Goal: Task Accomplishment & Management: Use online tool/utility

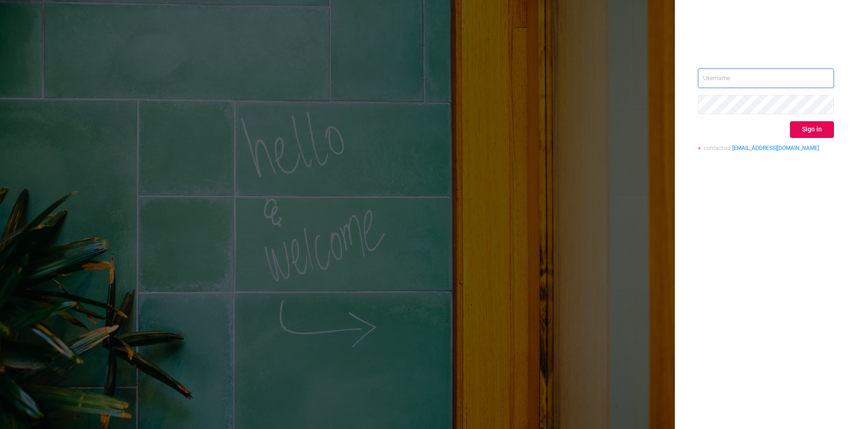
type input "[PERSON_NAME][EMAIL_ADDRESS][DOMAIN_NAME]"
click at [802, 138] on div "[PERSON_NAME][EMAIL_ADDRESS][DOMAIN_NAME] Sign in contact us [EMAIL_ADDRESS][DO…" at bounding box center [766, 113] width 136 height 90
click at [800, 134] on button "Sign in" at bounding box center [812, 129] width 44 height 17
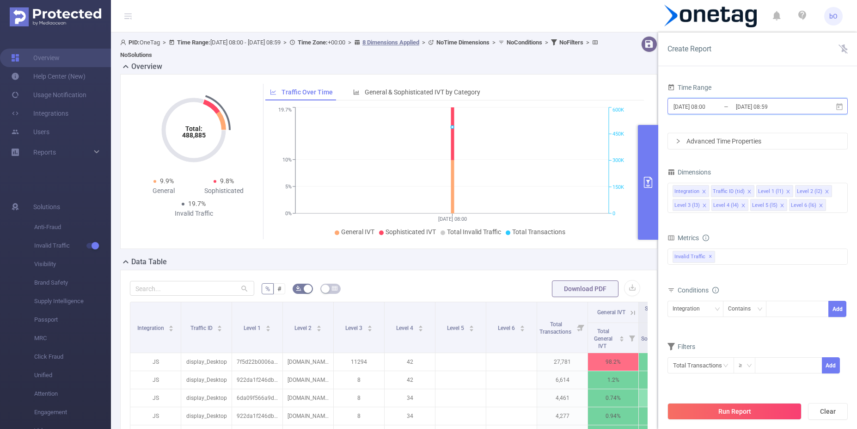
click at [841, 106] on icon at bounding box center [839, 107] width 8 height 8
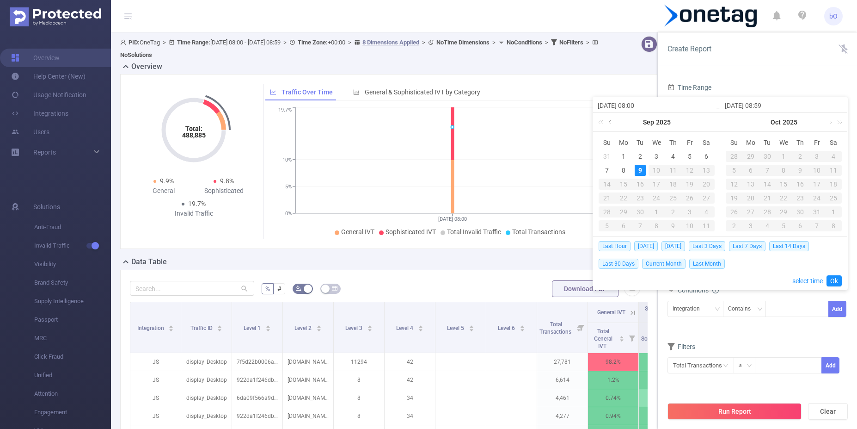
click at [611, 122] on link at bounding box center [611, 122] width 8 height 18
click at [606, 211] on div "24" at bounding box center [606, 211] width 11 height 11
click at [603, 209] on div "24" at bounding box center [606, 211] width 11 height 11
type input "[DATE] 08:00"
type input "[DATE] 08:59"
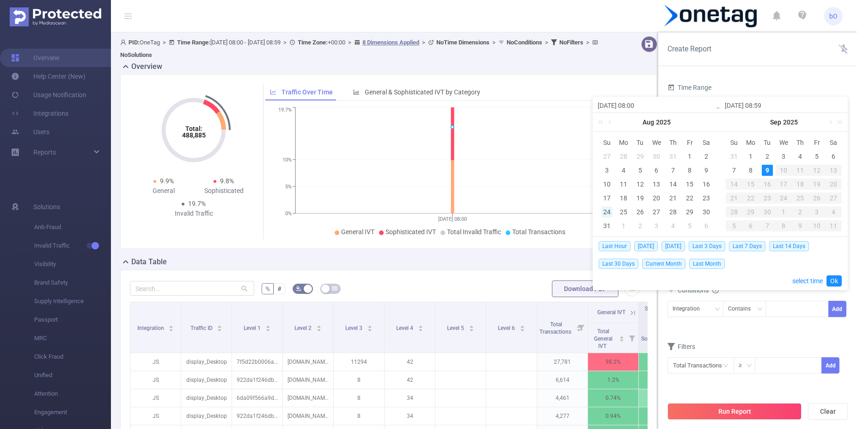
type input "[DATE] 08:00"
type input "[DATE] 08:59"
click at [603, 209] on div "24" at bounding box center [606, 211] width 11 height 11
click at [768, 105] on input "[DATE] 08:59" at bounding box center [784, 105] width 118 height 11
drag, startPoint x: 637, startPoint y: 106, endPoint x: 690, endPoint y: 106, distance: 52.7
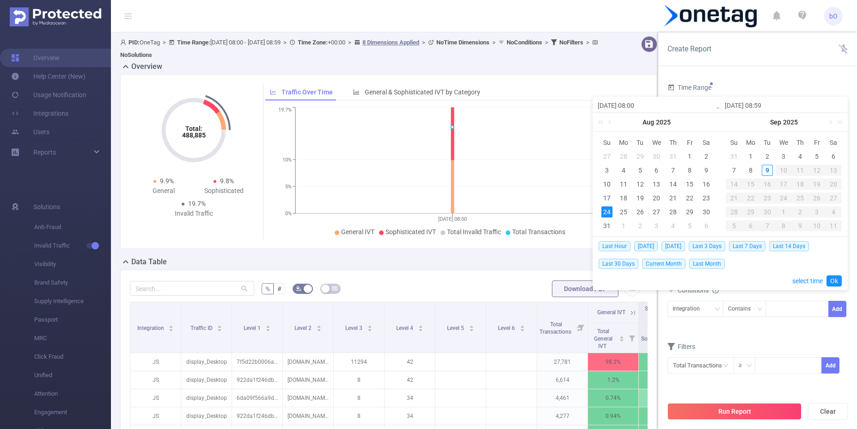
click at [638, 106] on input "[DATE] 08:00" at bounding box center [657, 105] width 118 height 11
type input "[DATE] 00:00"
drag, startPoint x: 765, startPoint y: 107, endPoint x: 804, endPoint y: 107, distance: 38.8
click at [767, 107] on input "[DATE] 08:59" at bounding box center [784, 105] width 118 height 11
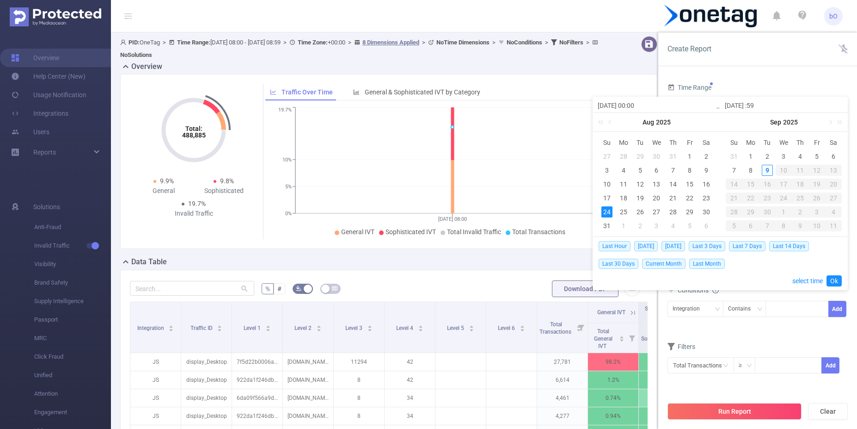
type input "[DATE] 2:59"
type input "[DATE] 23:59"
click at [834, 280] on link "Ok" at bounding box center [834, 280] width 15 height 11
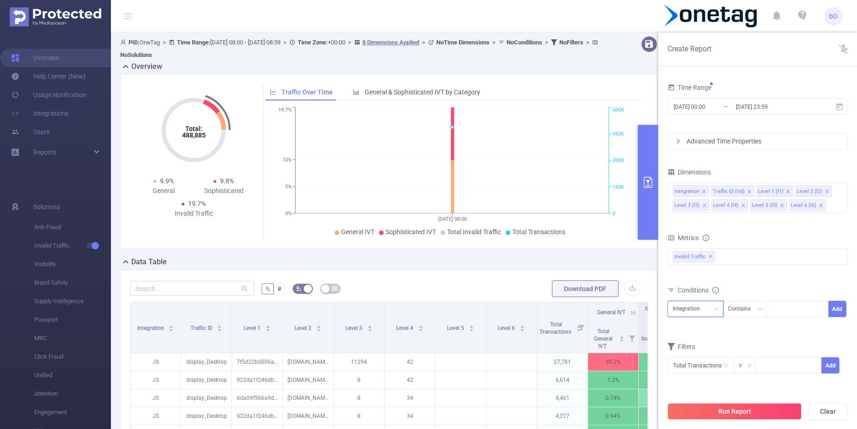
click at [688, 309] on div "Integration" at bounding box center [690, 308] width 34 height 15
click at [695, 228] on li "Level 2 (l2)" at bounding box center [696, 232] width 56 height 15
click at [780, 307] on div at bounding box center [797, 308] width 53 height 15
paste input "766443283"
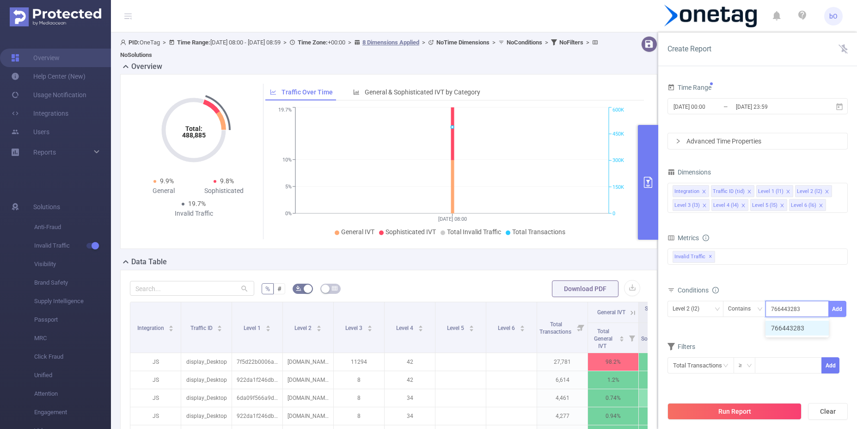
type input "766443283"
click at [837, 308] on button "Add" at bounding box center [837, 309] width 18 height 16
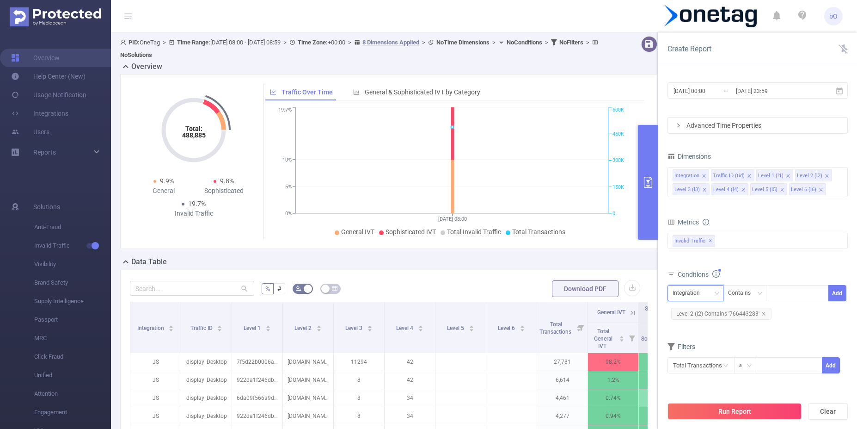
click at [712, 295] on div "Integration" at bounding box center [696, 292] width 46 height 15
click at [703, 335] on li "Level 1 (l1)" at bounding box center [696, 339] width 56 height 15
click at [773, 289] on input at bounding box center [773, 293] width 4 height 12
paste input "7f3436af0cae747"
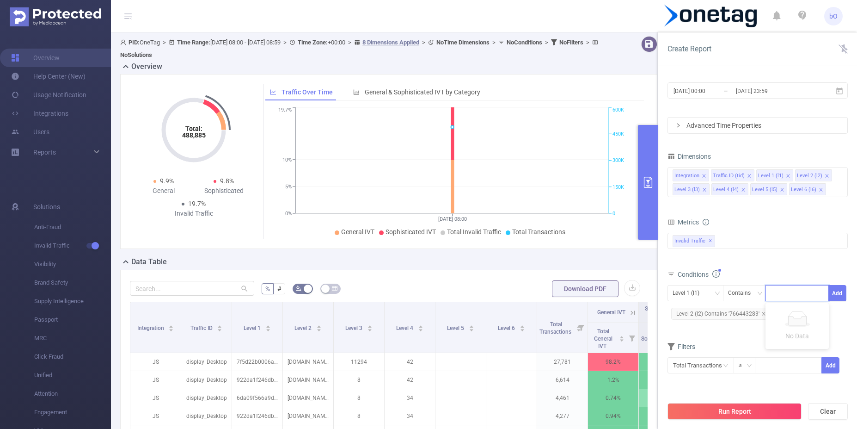
type input "7f3436af0cae747"
click at [791, 307] on li "7f3436af0cae747" at bounding box center [802, 312] width 72 height 15
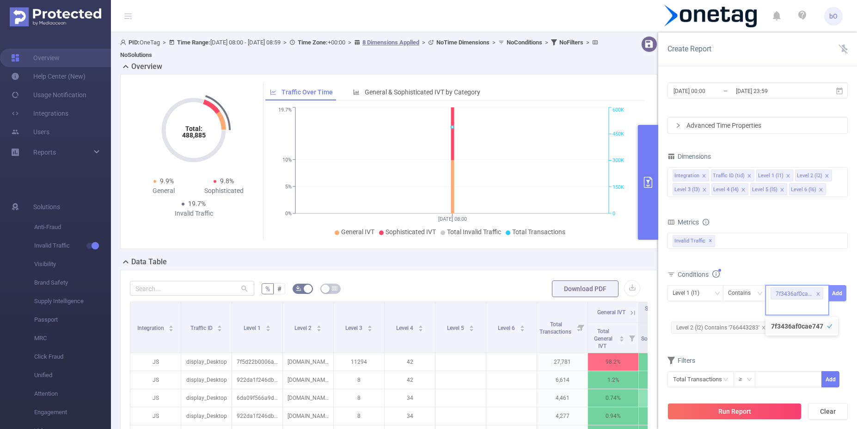
click at [838, 295] on button "Add" at bounding box center [837, 293] width 18 height 16
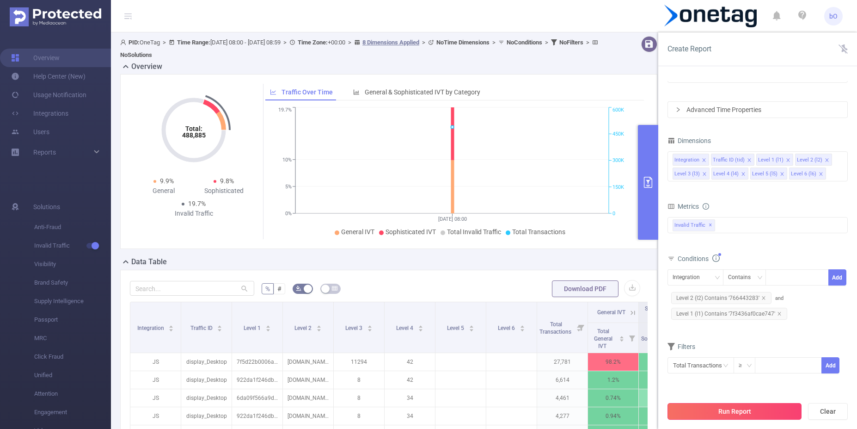
click at [732, 408] on button "Run Report" at bounding box center [735, 411] width 134 height 17
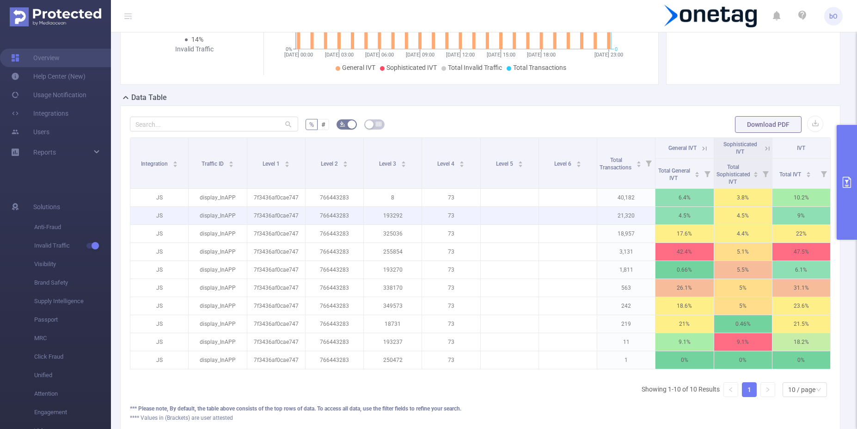
scroll to position [224, 0]
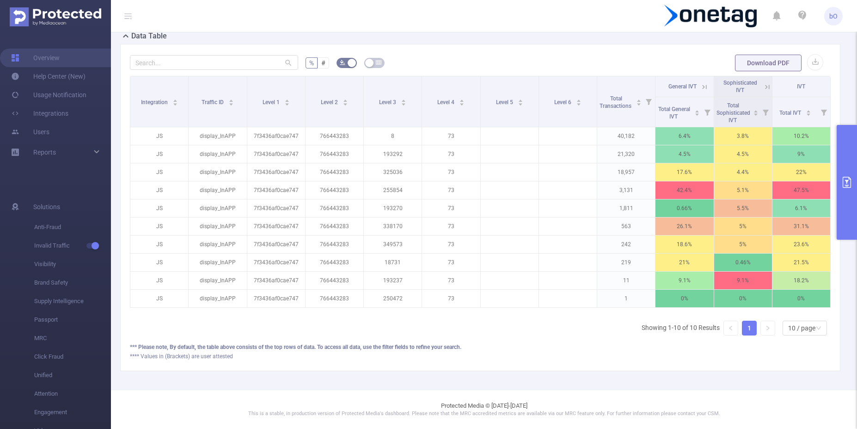
click at [700, 83] on icon at bounding box center [704, 87] width 8 height 8
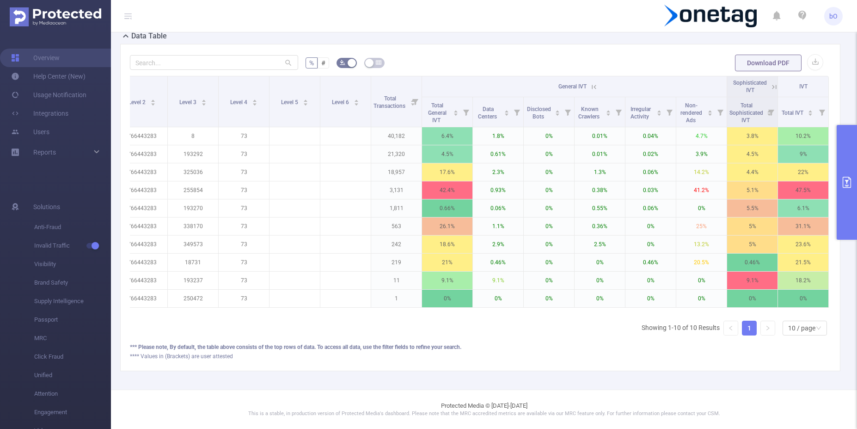
scroll to position [0, 0]
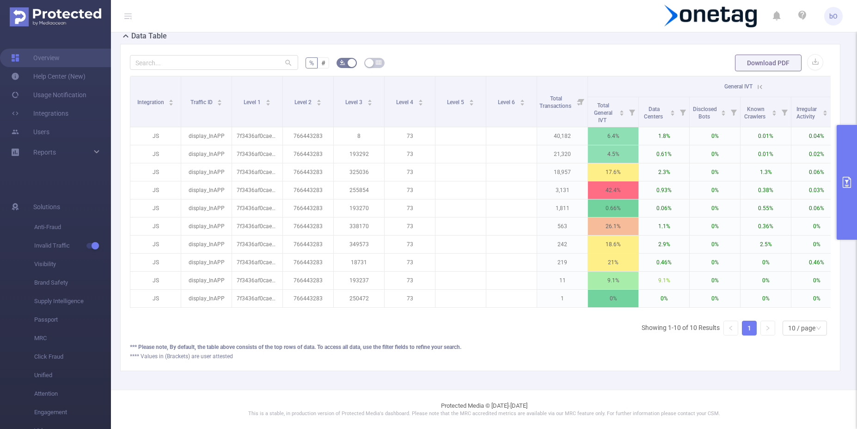
click at [521, 44] on div "% # Download PDF Integration Traffic ID Level 1 Level 2 Level 3 Level 4 Level 5…" at bounding box center [480, 207] width 720 height 327
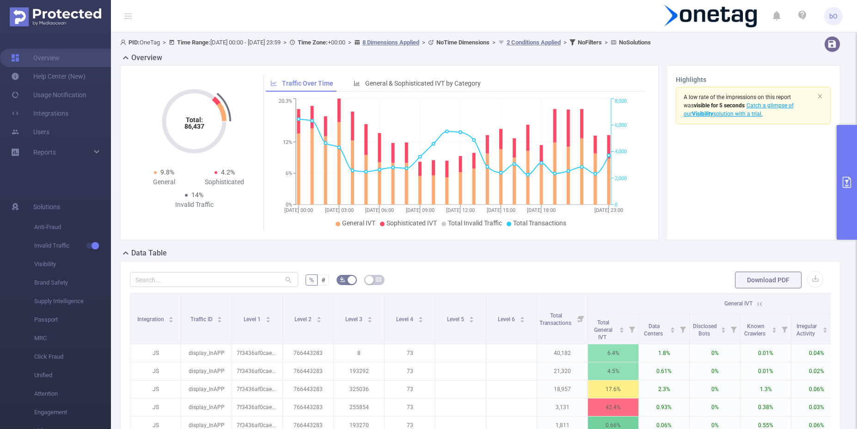
scroll to position [55, 0]
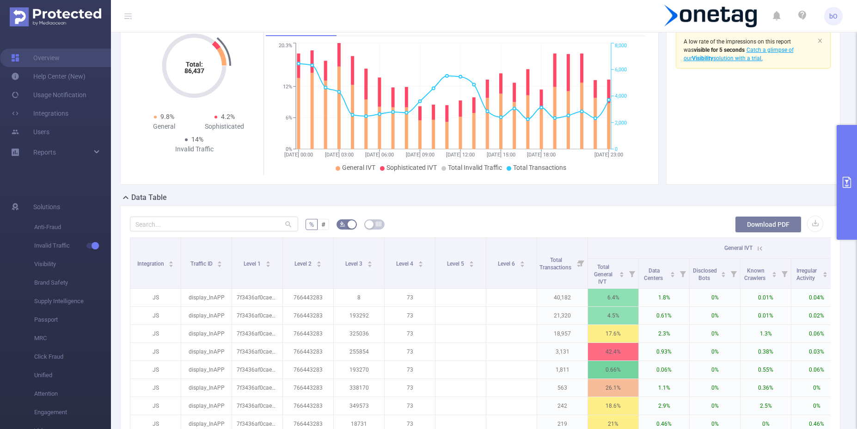
click at [767, 225] on button "Download PDF" at bounding box center [768, 224] width 67 height 17
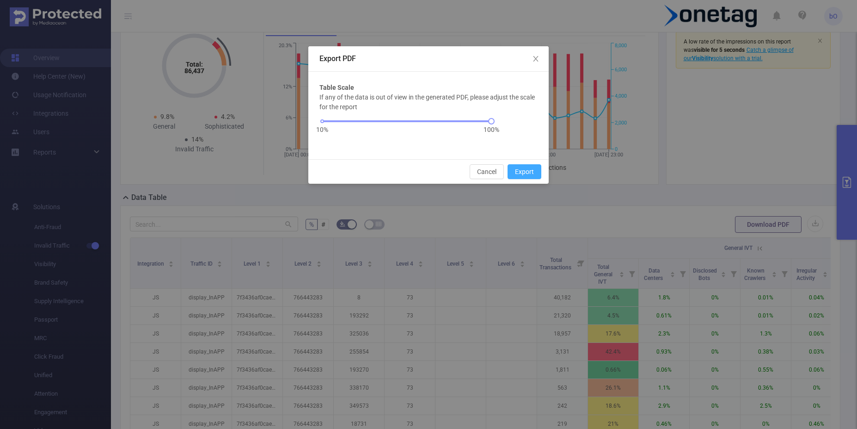
click at [522, 176] on button "Export" at bounding box center [525, 171] width 34 height 15
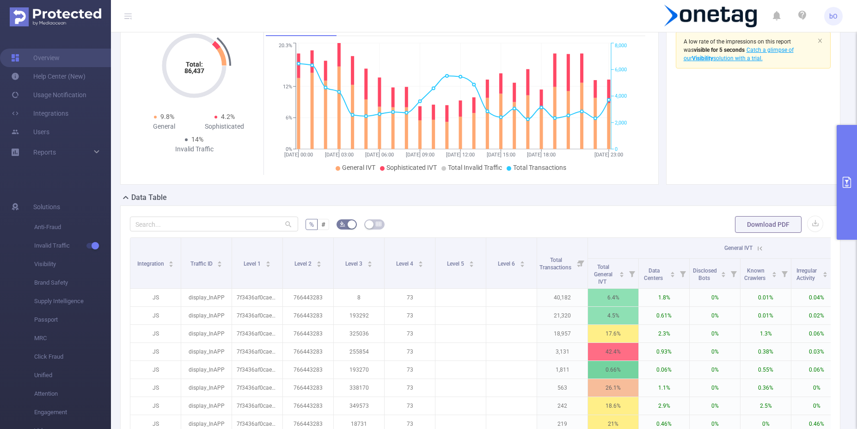
click at [509, 217] on form "% # Download PDF" at bounding box center [480, 224] width 701 height 18
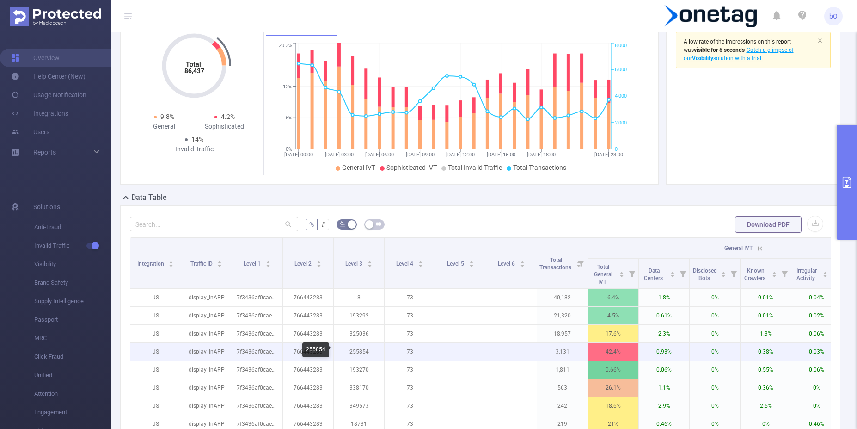
click at [355, 355] on p "255854" at bounding box center [359, 352] width 50 height 18
copy p "255854"
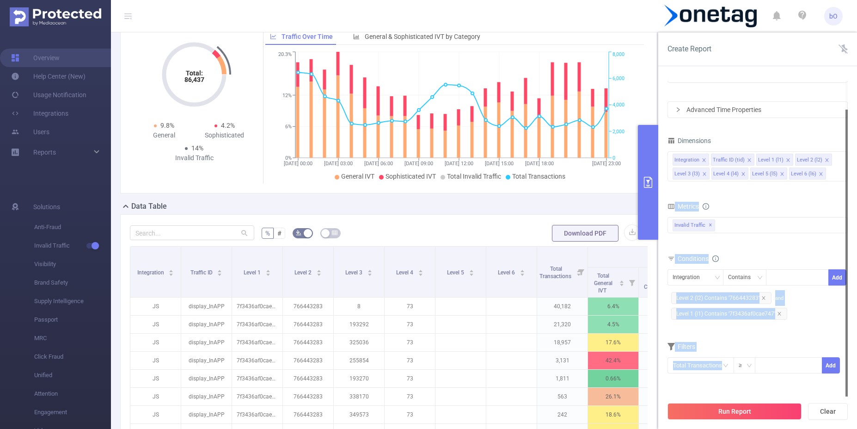
click at [849, 188] on div "Time Range [DATE] 00:00 _ [DATE] 23:59 Advanced Time Properties Dimensions Inte…" at bounding box center [757, 258] width 199 height 373
click at [748, 280] on div "Contains" at bounding box center [742, 277] width 29 height 15
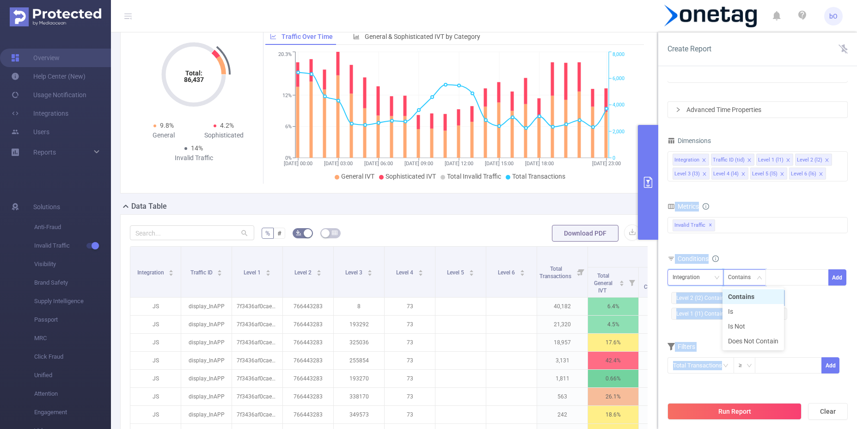
click at [708, 282] on div "Integration" at bounding box center [696, 277] width 46 height 15
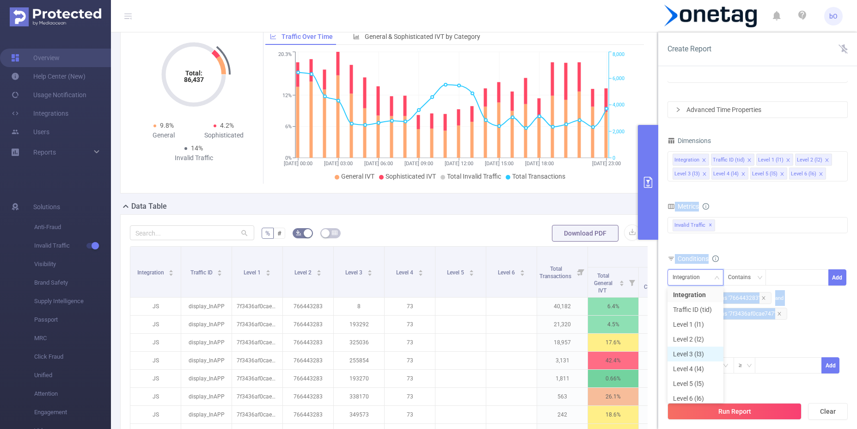
drag, startPoint x: 693, startPoint y: 352, endPoint x: 752, endPoint y: 309, distance: 72.1
click at [693, 352] on li "Level 3 (l3)" at bounding box center [696, 353] width 56 height 15
click at [796, 270] on div at bounding box center [797, 277] width 53 height 15
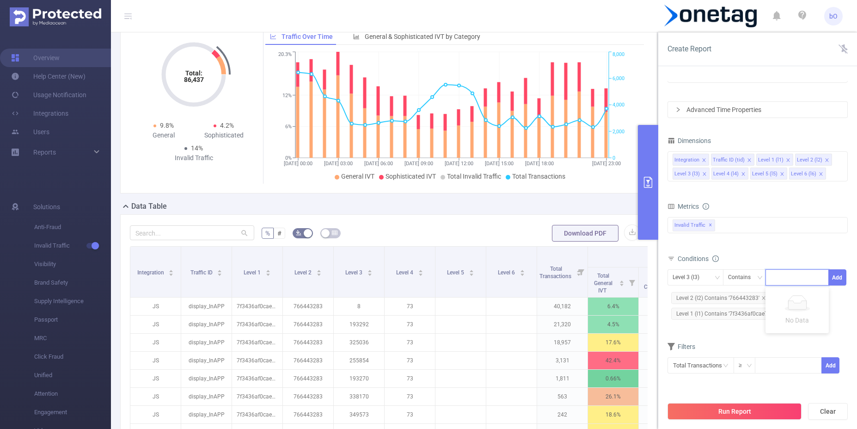
paste input "255854"
type input "255854"
drag, startPoint x: 796, startPoint y: 293, endPoint x: 822, endPoint y: 286, distance: 27.7
click at [797, 294] on li "255854" at bounding box center [797, 296] width 63 height 15
click at [834, 280] on button "Add" at bounding box center [837, 277] width 18 height 16
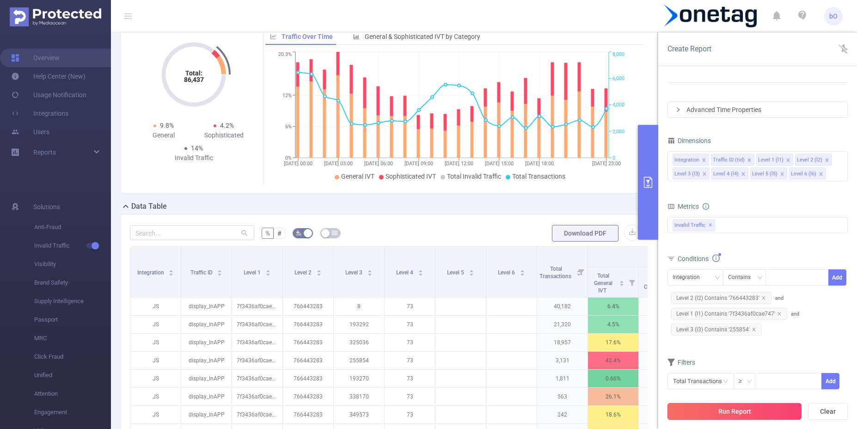
click at [767, 409] on button "Run Report" at bounding box center [735, 411] width 134 height 17
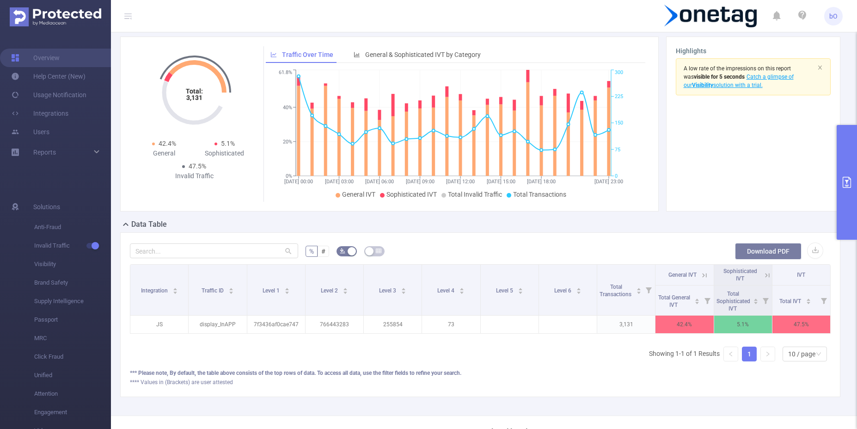
click at [762, 251] on button "Download PDF" at bounding box center [768, 251] width 67 height 17
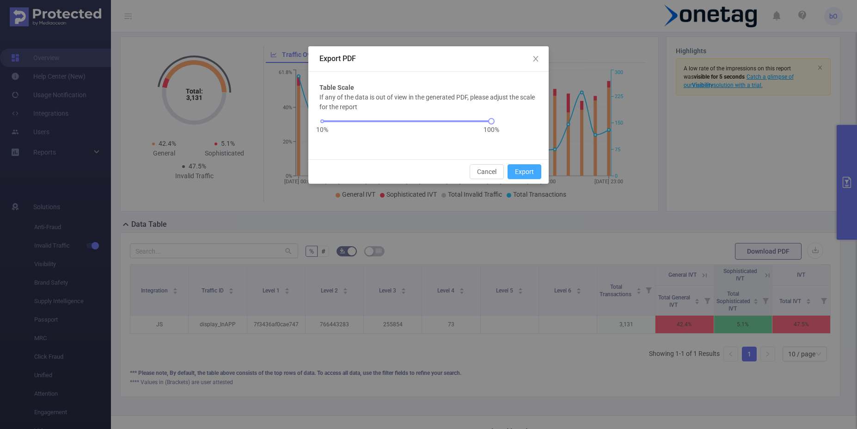
click at [527, 167] on button "Export" at bounding box center [525, 171] width 34 height 15
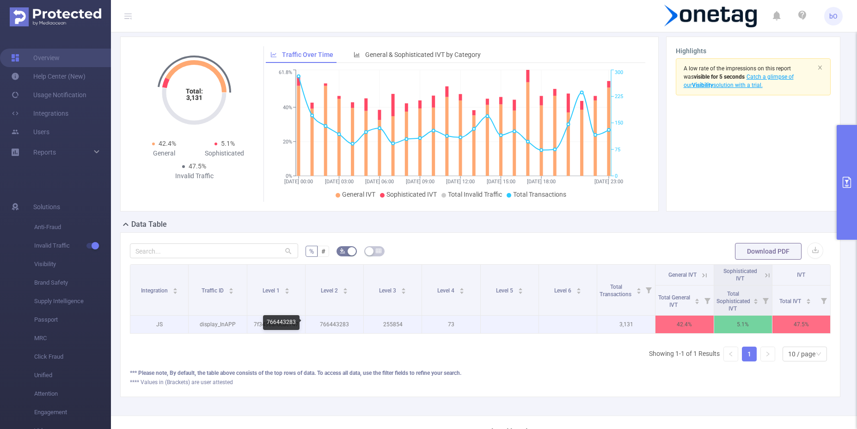
click at [338, 324] on p "766443283" at bounding box center [335, 324] width 58 height 18
click at [339, 324] on p "766443283" at bounding box center [335, 324] width 58 height 18
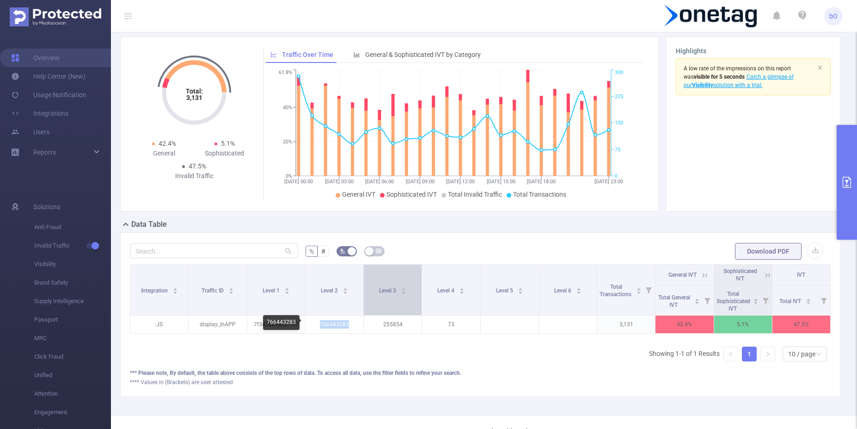
copy p "766443283"
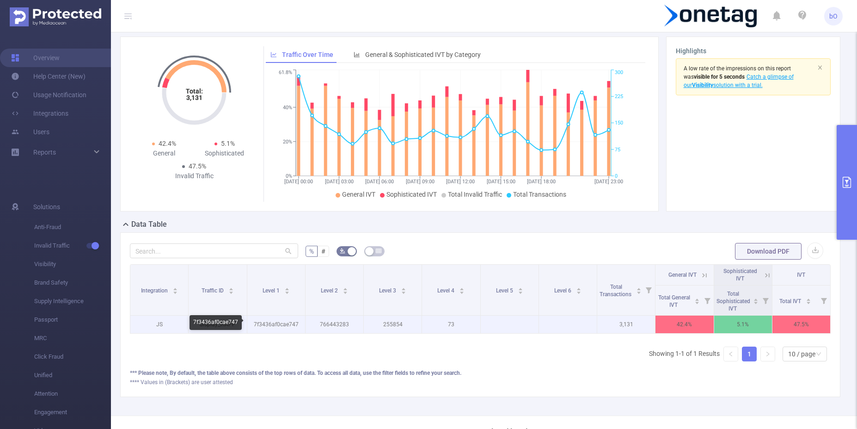
click at [283, 324] on p "7f3436af0cae747" at bounding box center [276, 324] width 58 height 18
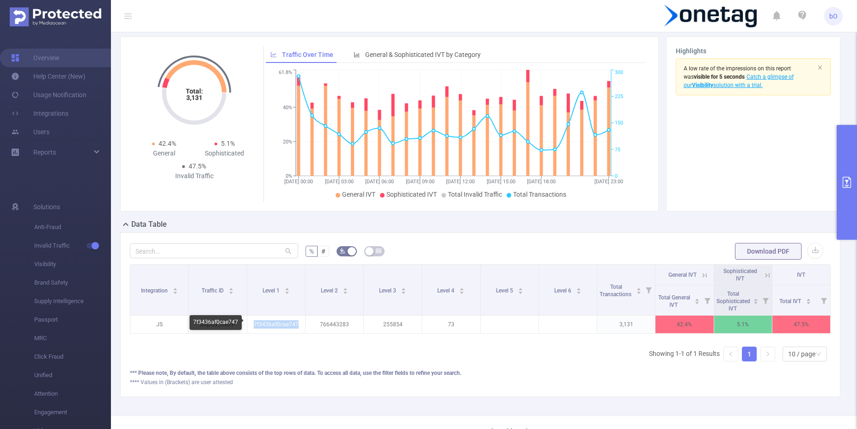
copy p "7f3436af0cae747"
